Goal: Find specific page/section: Find specific page/section

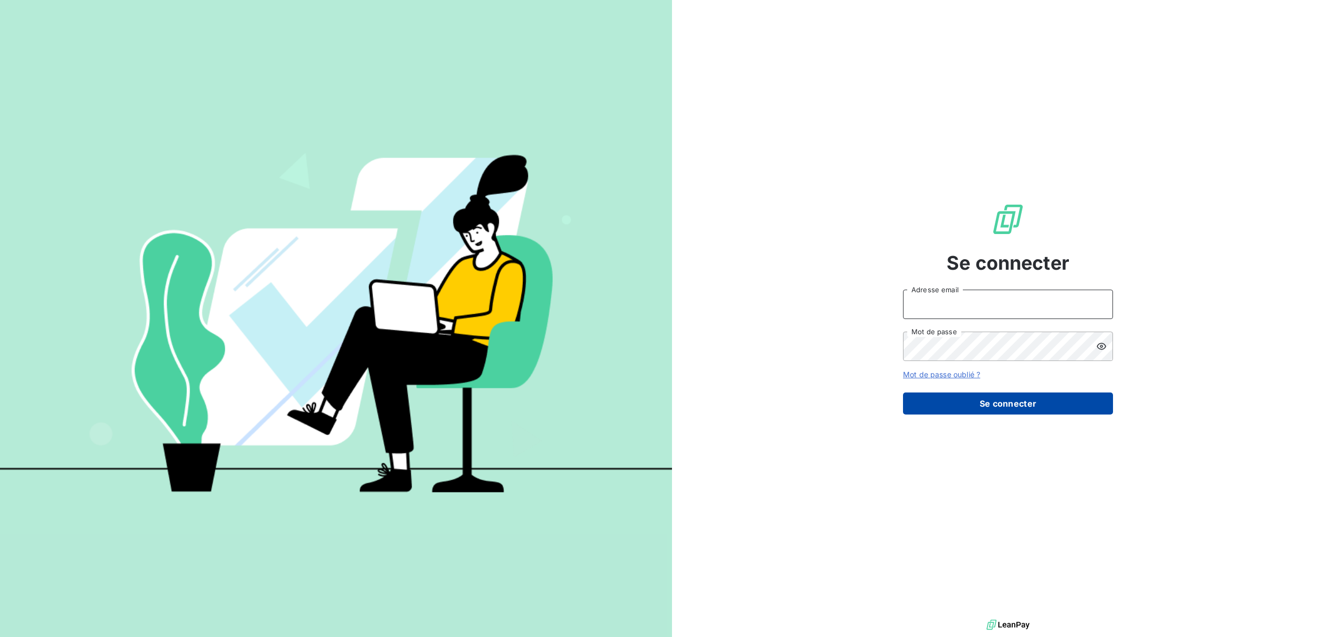
type input "[EMAIL_ADDRESS][DOMAIN_NAME]"
click at [1002, 407] on button "Se connecter" at bounding box center [1008, 404] width 210 height 22
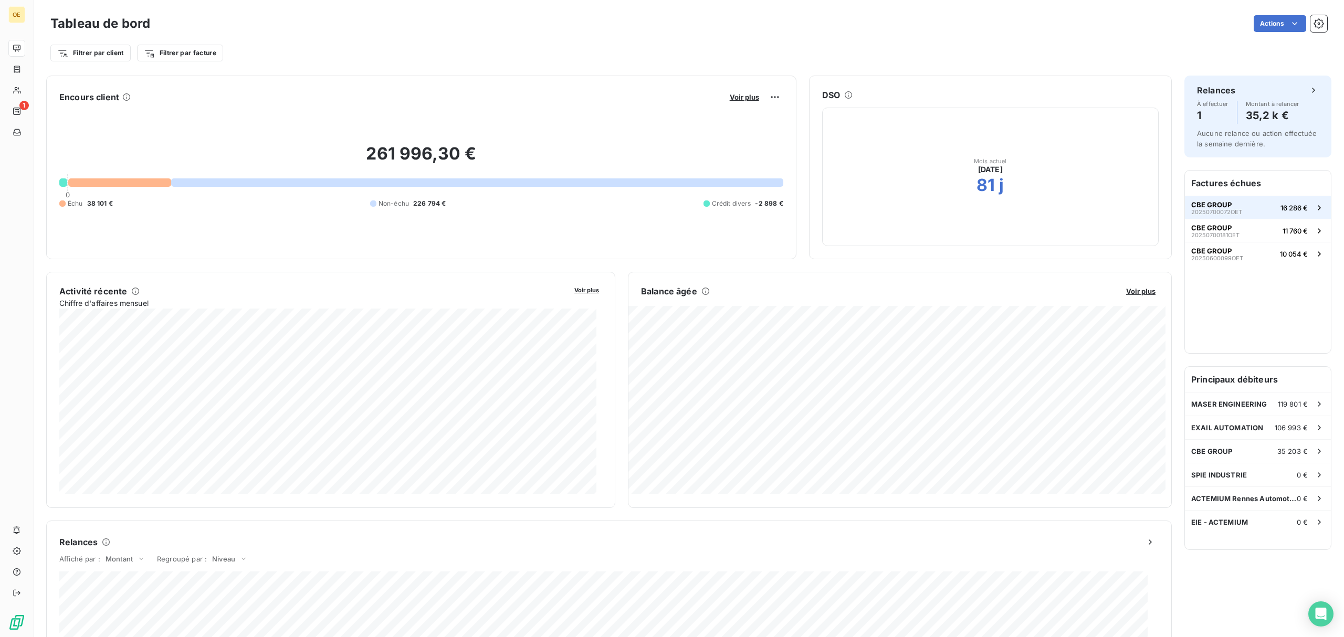
click at [1193, 202] on span "CBE GROUP" at bounding box center [1211, 205] width 40 height 8
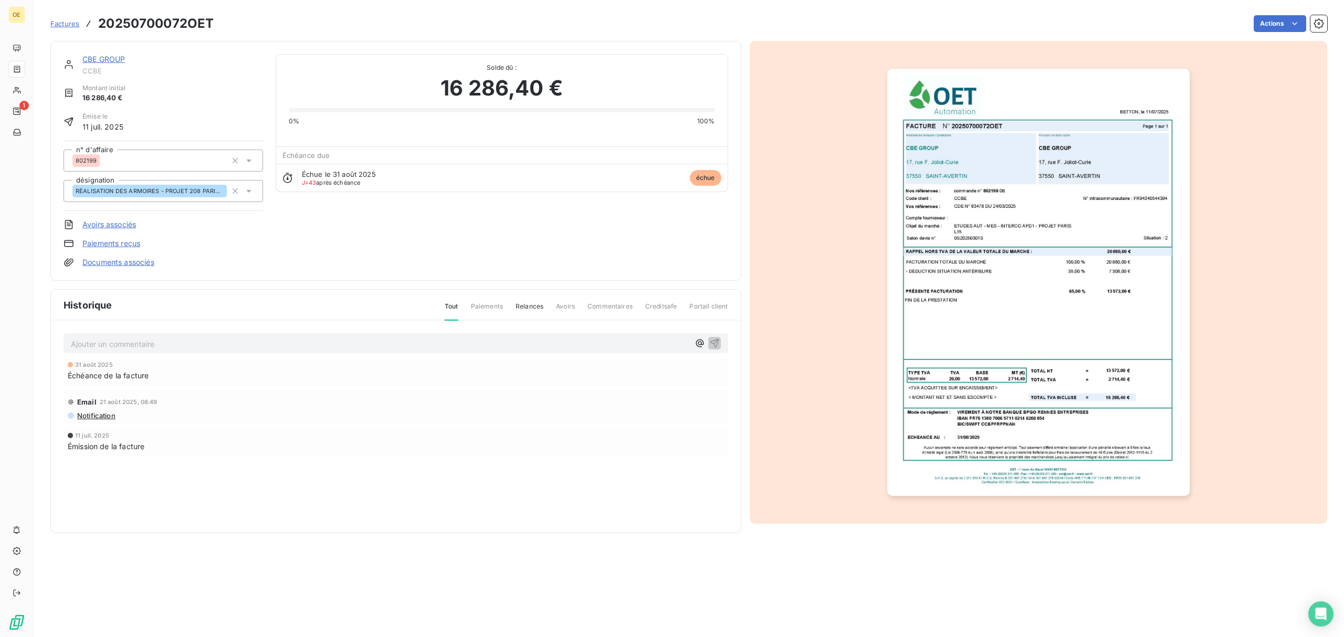
click at [97, 63] on link "CBE GROUP" at bounding box center [103, 59] width 43 height 9
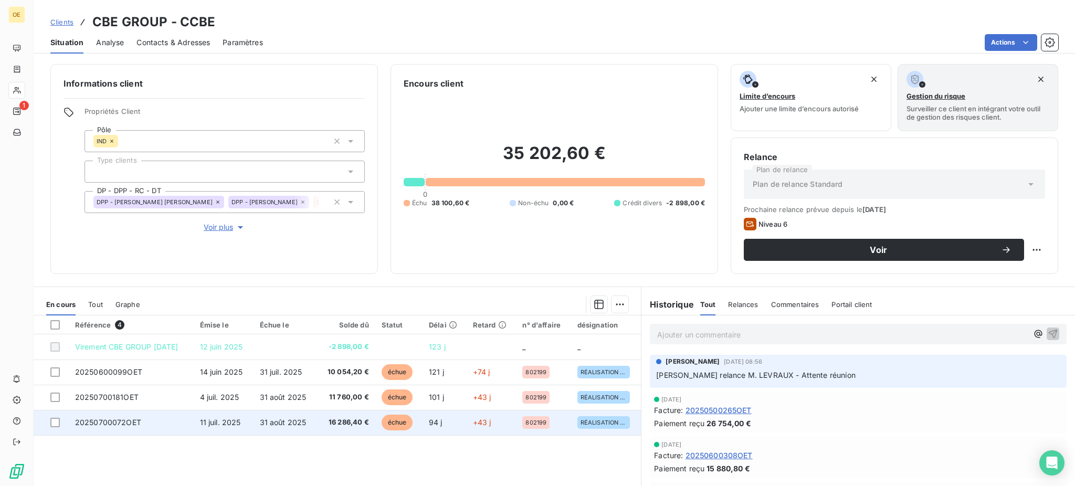
scroll to position [62, 0]
